Goal: Task Accomplishment & Management: Manage account settings

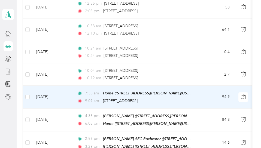
scroll to position [273, 0]
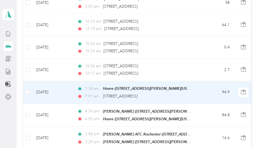
click at [197, 90] on td "7:38 am Home (1424 Lamont Street, Buena Vista, Michigan) 9:07 am 4343 Concourse…" at bounding box center [136, 92] width 126 height 23
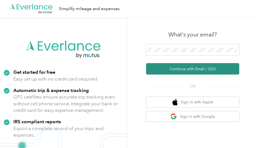
click at [169, 70] on button "Continue with Email / SSO" at bounding box center [192, 68] width 93 height 11
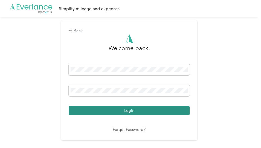
click at [133, 111] on button "Login" at bounding box center [129, 111] width 121 height 10
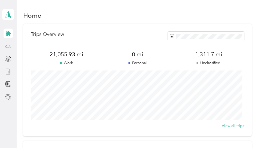
click at [5, 46] on icon at bounding box center [8, 46] width 6 height 6
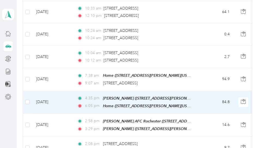
scroll to position [382, 0]
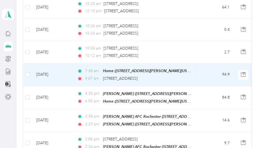
click at [72, 69] on td "[DATE]" at bounding box center [52, 75] width 41 height 23
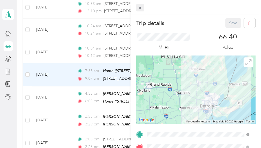
click at [140, 7] on icon at bounding box center [140, 8] width 5 height 5
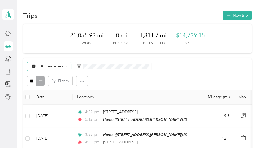
click at [55, 66] on span "All purposes" at bounding box center [52, 67] width 23 height 4
click at [54, 85] on span "Unclassified" at bounding box center [57, 86] width 32 height 6
click at [65, 65] on div "Unclassified" at bounding box center [48, 66] width 43 height 9
click at [52, 103] on span "[PERSON_NAME]" at bounding box center [57, 105] width 32 height 6
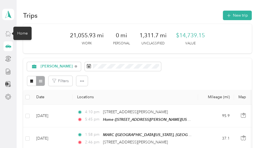
click at [7, 32] on icon at bounding box center [8, 34] width 6 height 6
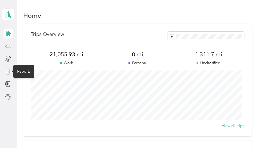
click at [8, 71] on icon at bounding box center [8, 72] width 6 height 6
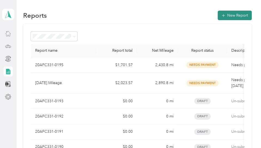
click at [228, 14] on button "New Report" at bounding box center [235, 16] width 34 height 10
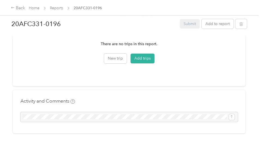
scroll to position [218, 0]
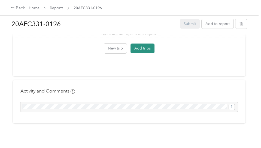
click at [141, 44] on button "Add trips" at bounding box center [143, 49] width 24 height 10
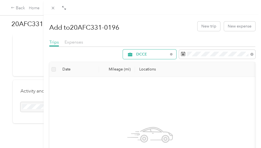
click at [166, 53] on div "DCCE" at bounding box center [149, 55] width 53 height 10
click at [148, 94] on li "[PERSON_NAME]" at bounding box center [145, 93] width 53 height 10
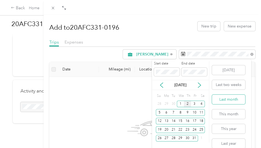
click at [229, 100] on button "Last month" at bounding box center [228, 100] width 33 height 10
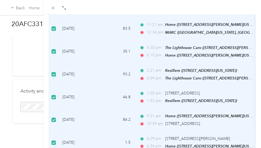
scroll to position [532, 0]
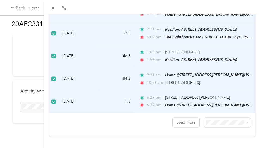
click at [218, 105] on span "100 per load" at bounding box center [215, 105] width 22 height 5
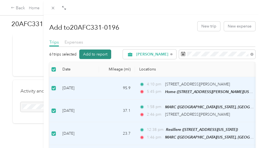
click at [100, 52] on button "Add to report" at bounding box center [95, 55] width 32 height 10
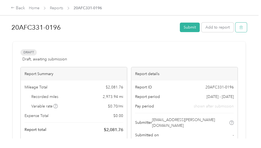
click at [243, 27] on button "button" at bounding box center [241, 28] width 11 height 10
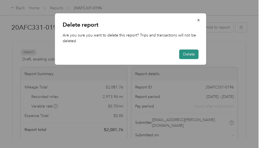
click at [188, 56] on button "Delete" at bounding box center [189, 55] width 19 height 10
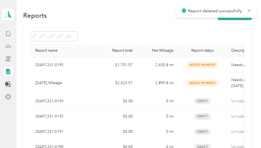
click at [7, 47] on icon at bounding box center [8, 46] width 6 height 6
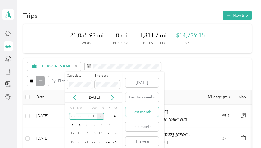
click at [139, 113] on button "Last month" at bounding box center [142, 113] width 33 height 10
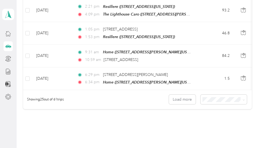
scroll to position [600, 0]
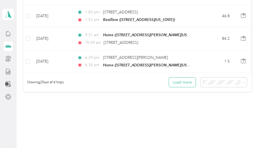
click at [177, 78] on button "Load more" at bounding box center [182, 83] width 27 height 10
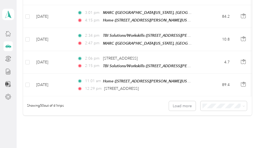
scroll to position [1171, 0]
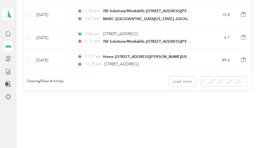
click at [217, 95] on li "100 per load" at bounding box center [222, 93] width 46 height 10
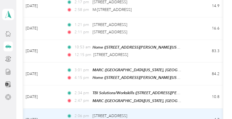
scroll to position [1116, 0]
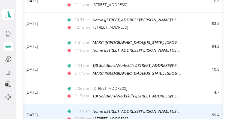
click at [56, 104] on td "[DATE]" at bounding box center [41, 115] width 41 height 23
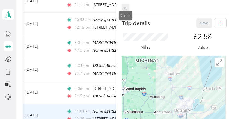
click at [124, 6] on icon at bounding box center [125, 8] width 5 height 5
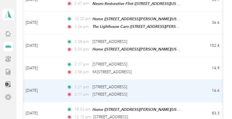
scroll to position [1034, 0]
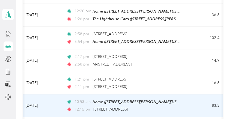
click at [56, 94] on td "[DATE]" at bounding box center [41, 105] width 41 height 23
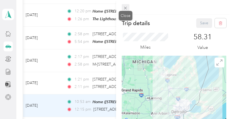
click at [125, 6] on icon at bounding box center [125, 8] width 5 height 5
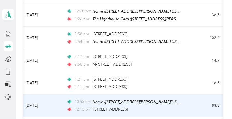
scroll to position [1007, 0]
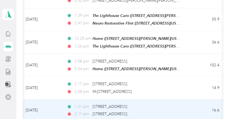
click at [58, 99] on td "[DATE]" at bounding box center [41, 110] width 41 height 22
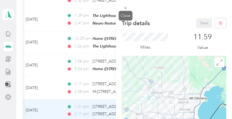
drag, startPoint x: 127, startPoint y: 9, endPoint x: 122, endPoint y: 12, distance: 6.4
click at [127, 9] on icon at bounding box center [125, 8] width 5 height 5
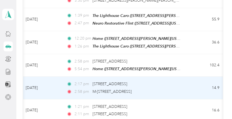
click at [57, 77] on td "[DATE]" at bounding box center [41, 88] width 41 height 22
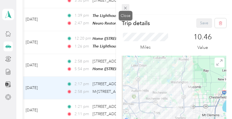
click at [125, 7] on icon at bounding box center [125, 8] width 5 height 5
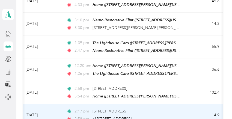
scroll to position [953, 0]
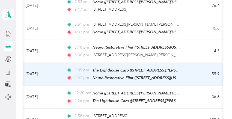
click at [60, 63] on td "[DATE]" at bounding box center [41, 74] width 41 height 23
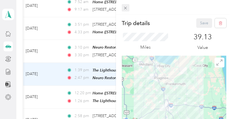
click at [123, 7] on icon at bounding box center [125, 8] width 5 height 5
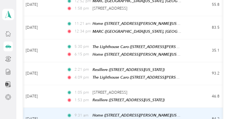
scroll to position [516, 0]
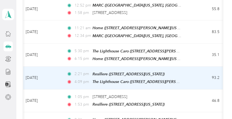
click at [58, 70] on td "[DATE]" at bounding box center [41, 78] width 41 height 23
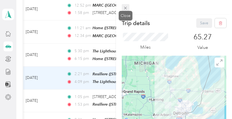
click at [124, 8] on icon at bounding box center [125, 8] width 5 height 5
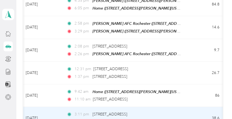
scroll to position [379, 0]
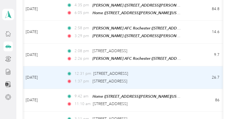
click at [58, 74] on td "[DATE]" at bounding box center [41, 77] width 41 height 22
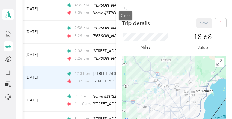
click at [123, 9] on icon at bounding box center [125, 8] width 5 height 5
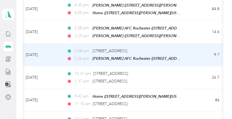
click at [59, 50] on td "[DATE]" at bounding box center [41, 55] width 41 height 23
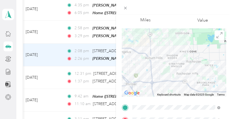
scroll to position [109, 0]
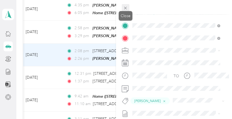
click at [124, 6] on icon at bounding box center [125, 8] width 5 height 5
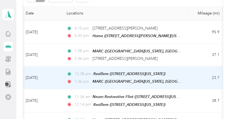
scroll to position [79, 0]
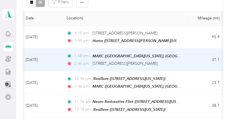
click at [57, 61] on td "[DATE]" at bounding box center [41, 60] width 41 height 23
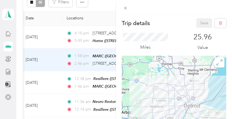
click at [125, 8] on icon at bounding box center [125, 8] width 3 height 3
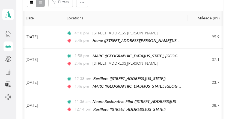
scroll to position [52, 0]
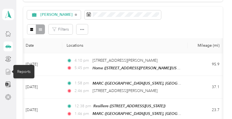
click at [7, 70] on icon at bounding box center [8, 72] width 6 height 6
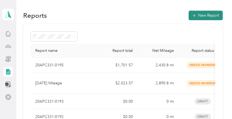
click at [203, 15] on button "New Report" at bounding box center [206, 16] width 34 height 10
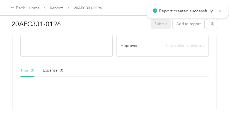
scroll to position [191, 0]
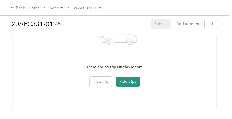
click at [126, 77] on button "Add trips" at bounding box center [128, 82] width 24 height 10
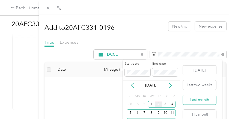
click at [193, 100] on button "Last month" at bounding box center [199, 100] width 33 height 10
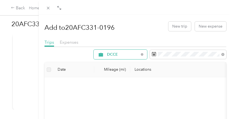
click at [120, 54] on span "DCCE" at bounding box center [123, 55] width 32 height 4
click at [112, 93] on span "[PERSON_NAME]" at bounding box center [121, 93] width 36 height 6
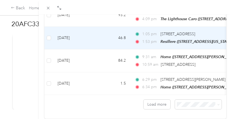
scroll to position [562, 0]
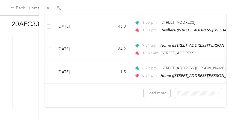
click at [181, 77] on span "100 per load" at bounding box center [186, 76] width 22 height 5
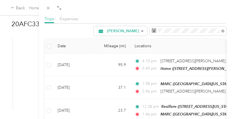
scroll to position [16, 0]
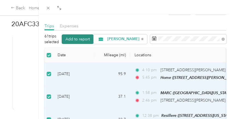
click at [82, 40] on button "Add to report" at bounding box center [78, 39] width 32 height 10
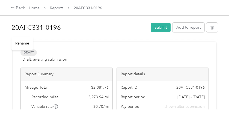
click at [63, 26] on h1 "20AFC331-0196" at bounding box center [78, 27] width 135 height 13
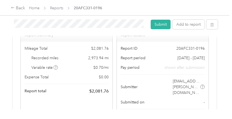
scroll to position [55, 0]
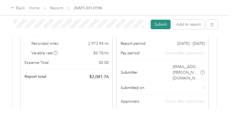
click at [158, 23] on button "Submit" at bounding box center [161, 25] width 20 height 10
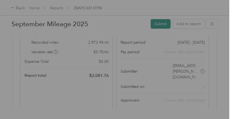
scroll to position [53, 0]
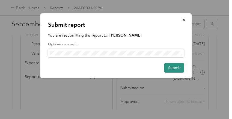
click at [171, 67] on button "Submit" at bounding box center [174, 68] width 20 height 10
